Goal: Find specific page/section

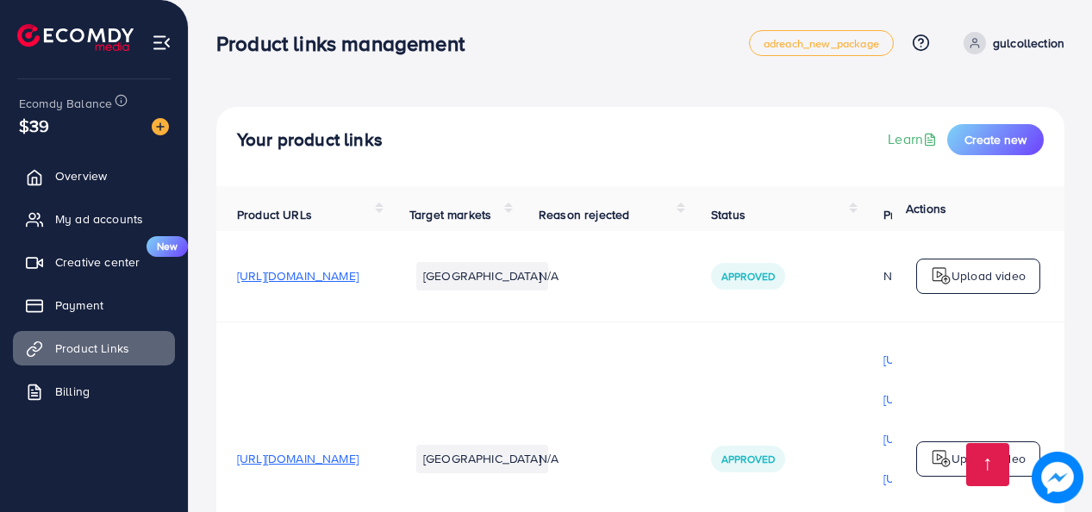
scroll to position [445, 0]
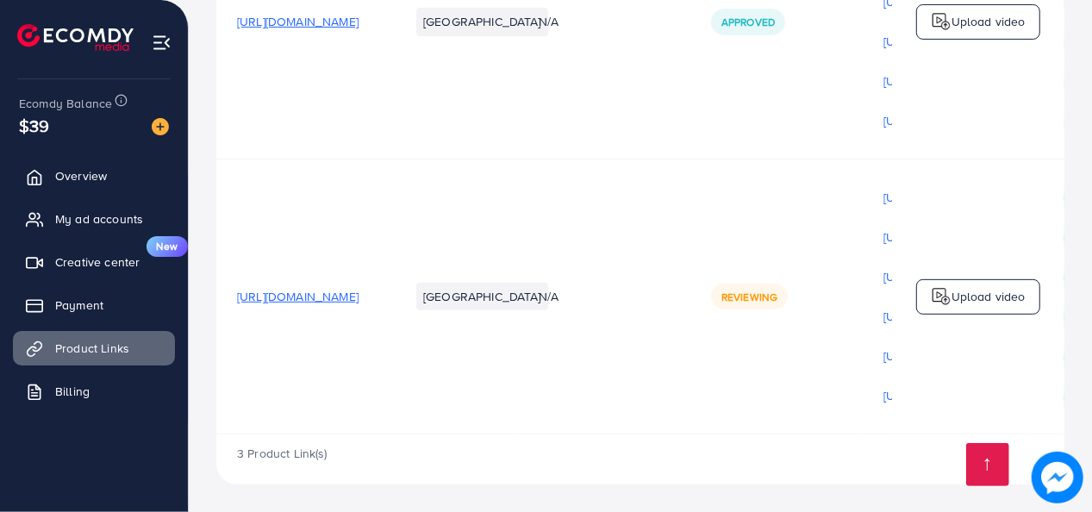
click at [811, 434] on div "3 Product Link(s)" at bounding box center [640, 459] width 848 height 50
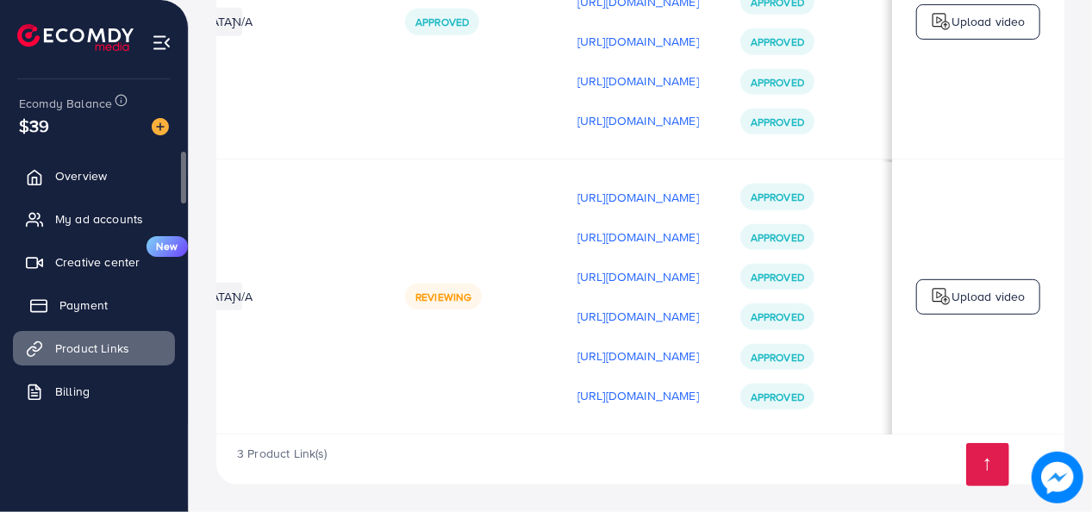
click at [115, 295] on link "Payment" at bounding box center [94, 305] width 162 height 34
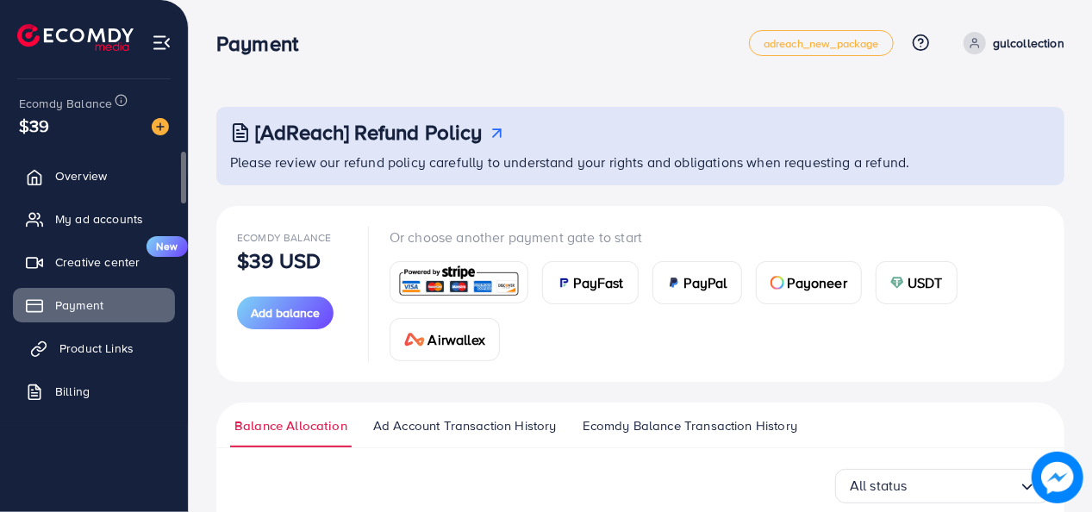
click at [138, 334] on link "Product Links" at bounding box center [94, 348] width 162 height 34
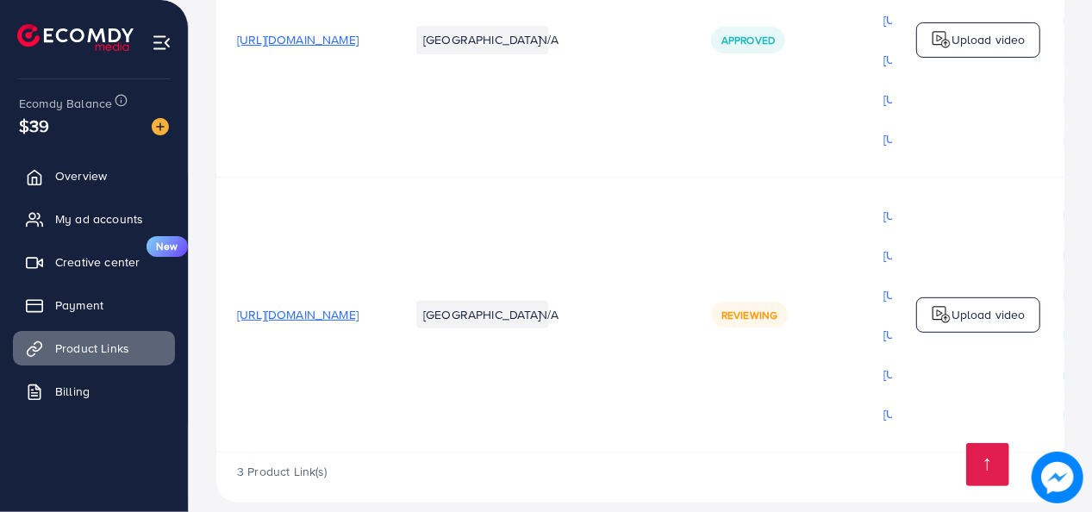
scroll to position [0, 517]
